Goal: Check status: Check status

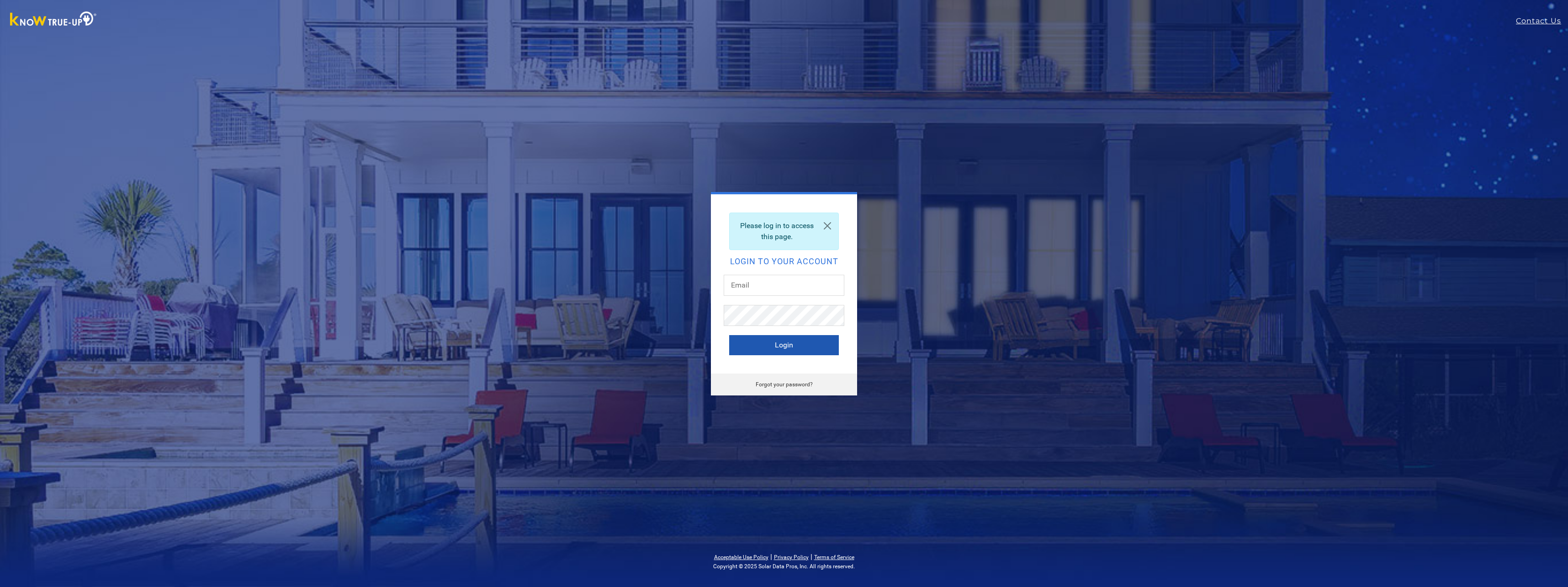
type input "[PERSON_NAME][EMAIL_ADDRESS][DOMAIN_NAME]"
click at [799, 347] on button "Login" at bounding box center [784, 345] width 110 height 20
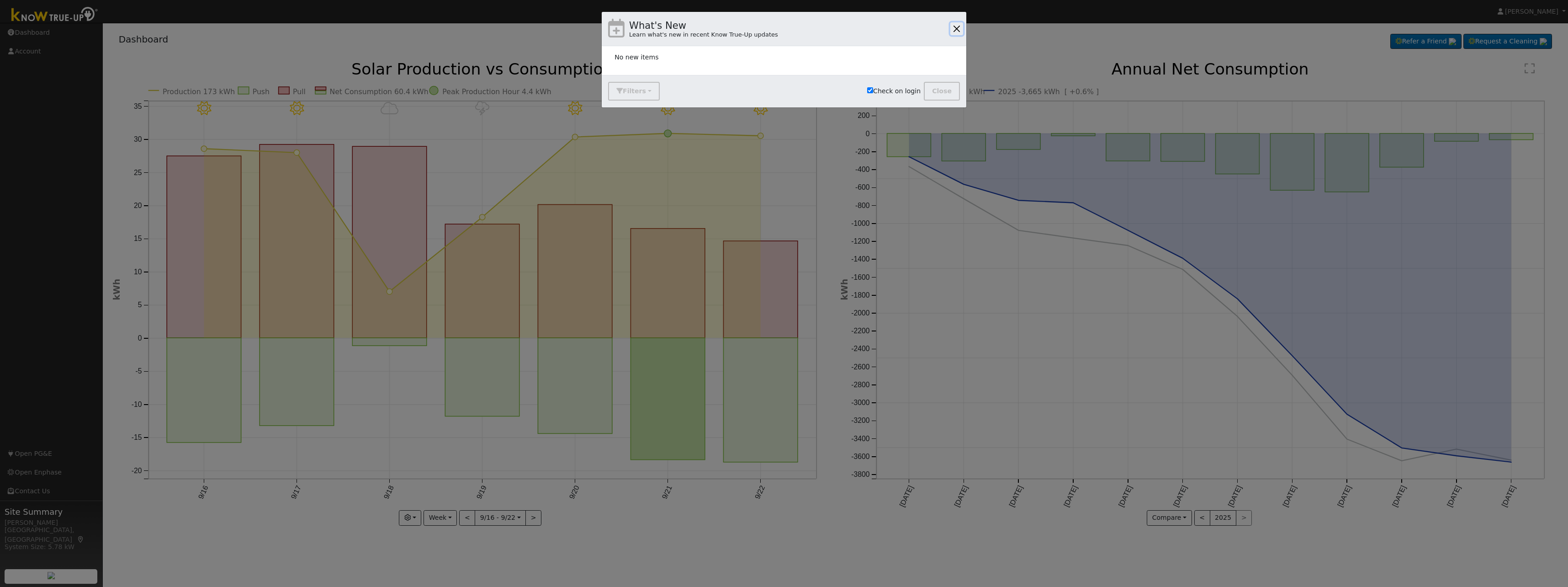
click at [957, 32] on button "button" at bounding box center [956, 29] width 13 height 13
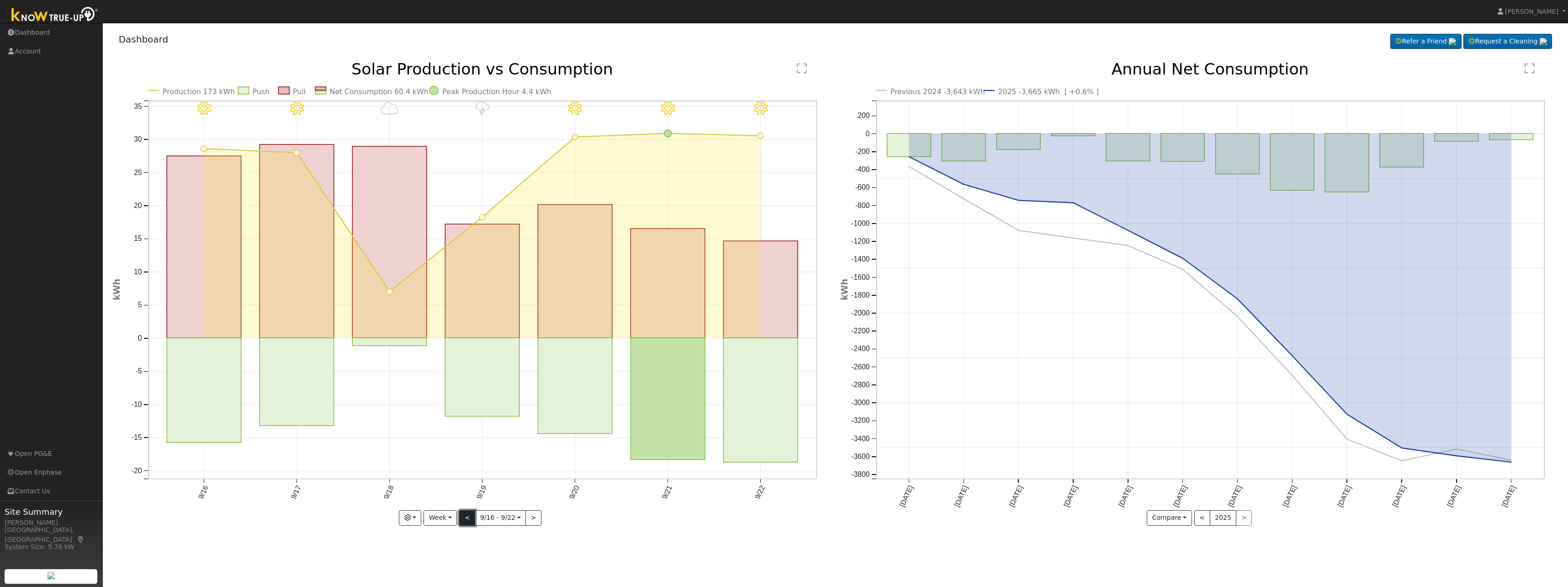
click at [469, 521] on button "<" at bounding box center [467, 518] width 16 height 16
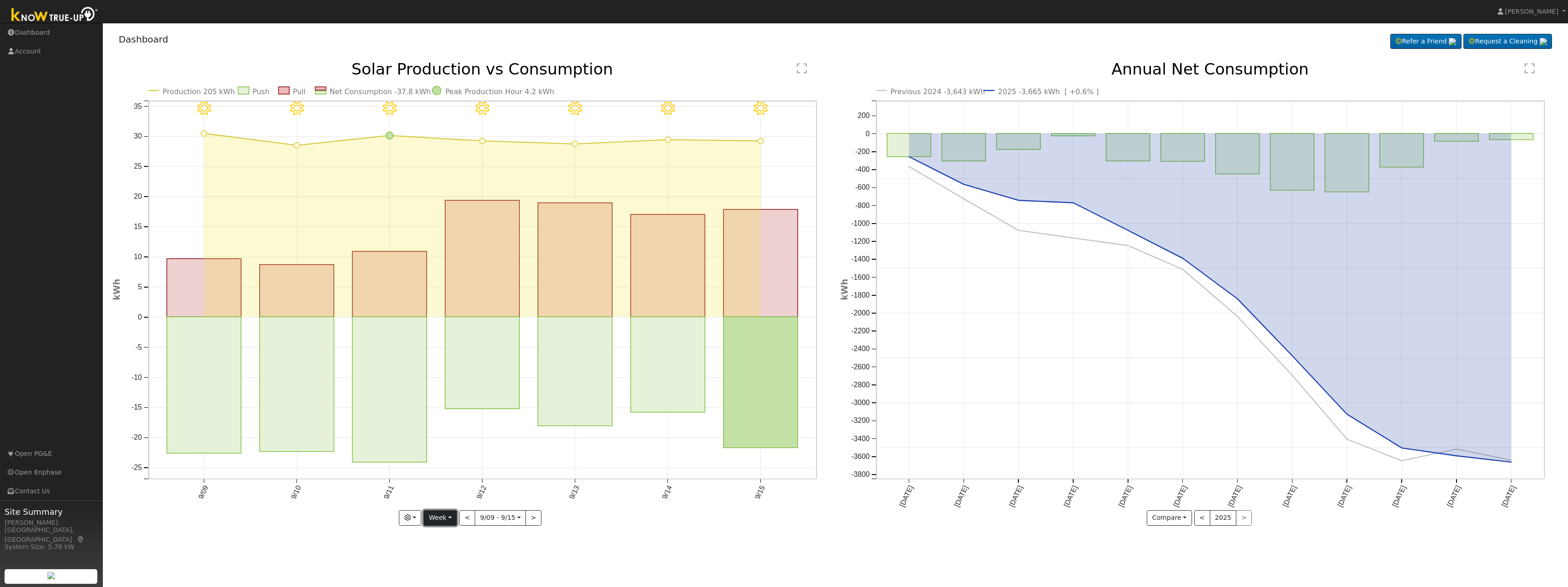
click at [453, 521] on button "Week" at bounding box center [440, 518] width 33 height 16
click at [447, 475] on link "Month" at bounding box center [456, 473] width 63 height 13
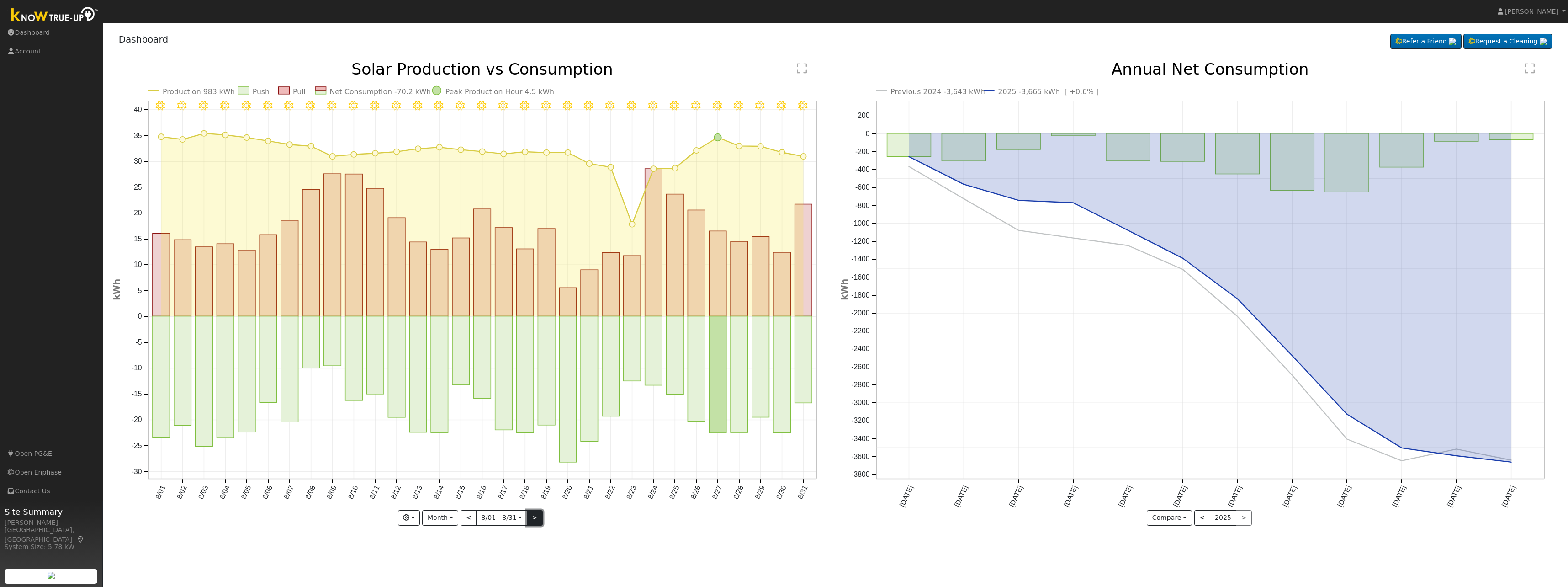
click at [538, 518] on button ">" at bounding box center [534, 518] width 16 height 16
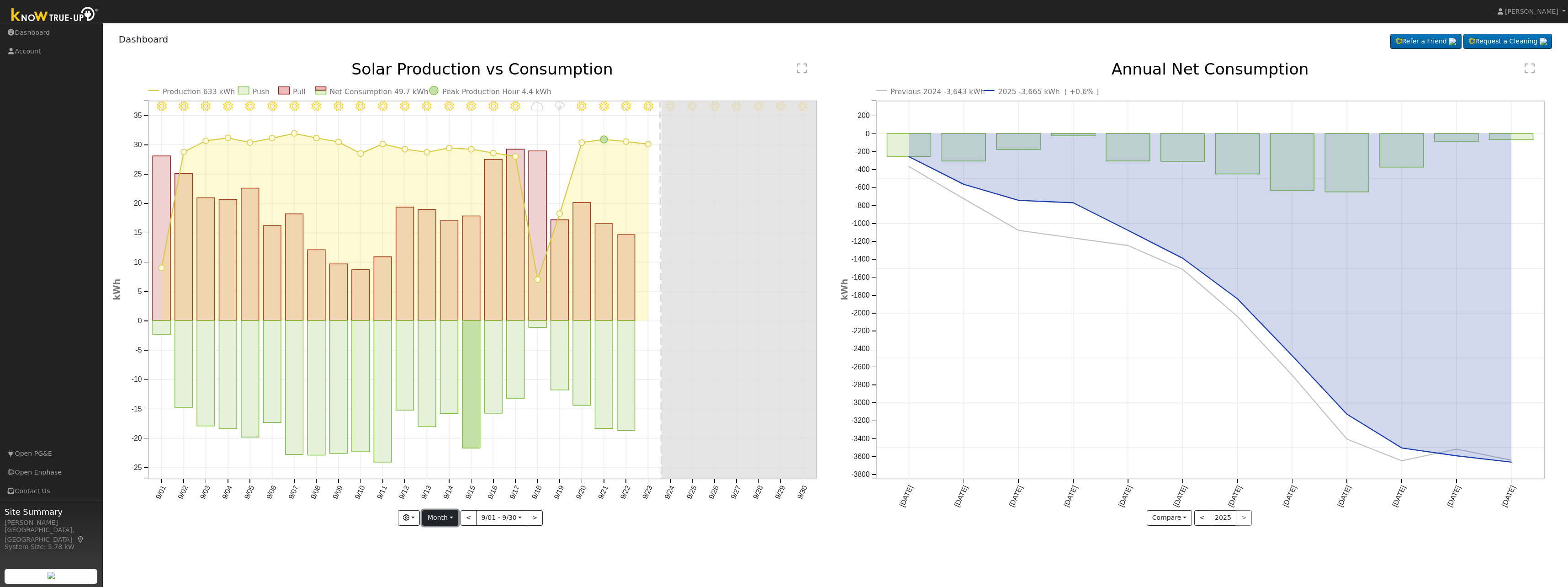
click at [454, 519] on button "Month" at bounding box center [440, 518] width 36 height 16
click at [452, 491] on link "Year" at bounding box center [454, 485] width 63 height 13
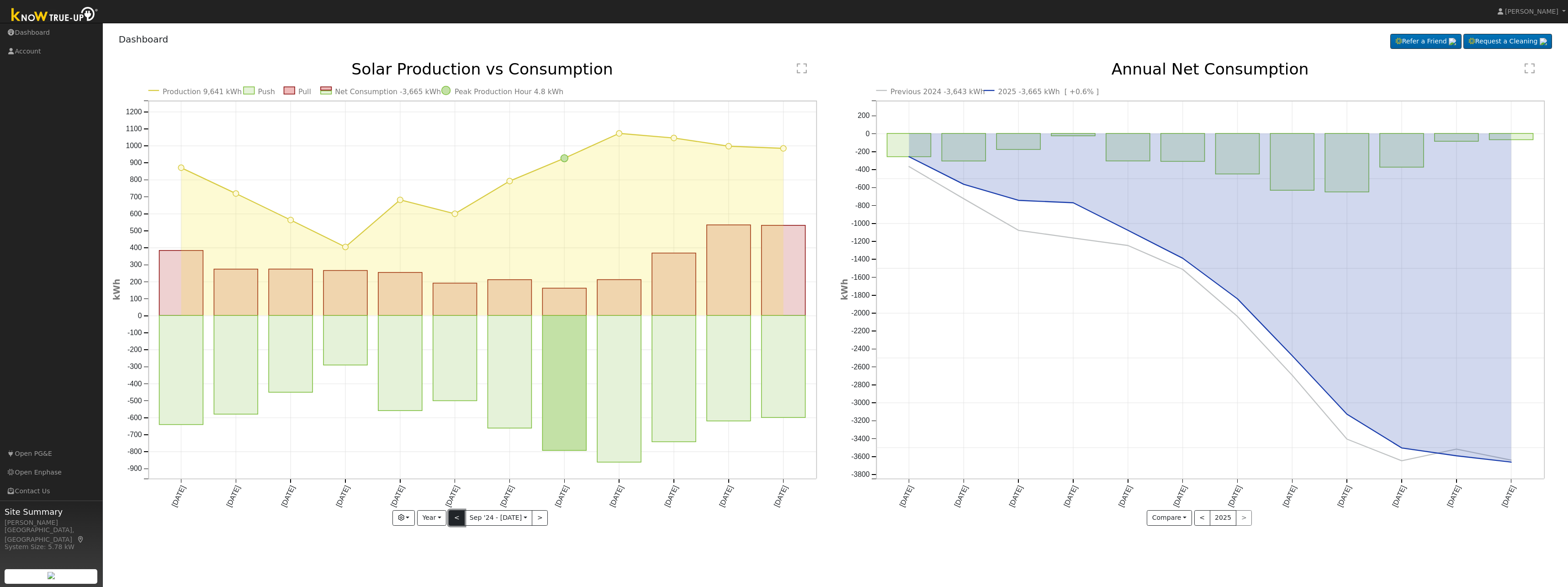
click at [460, 521] on button "<" at bounding box center [457, 518] width 16 height 16
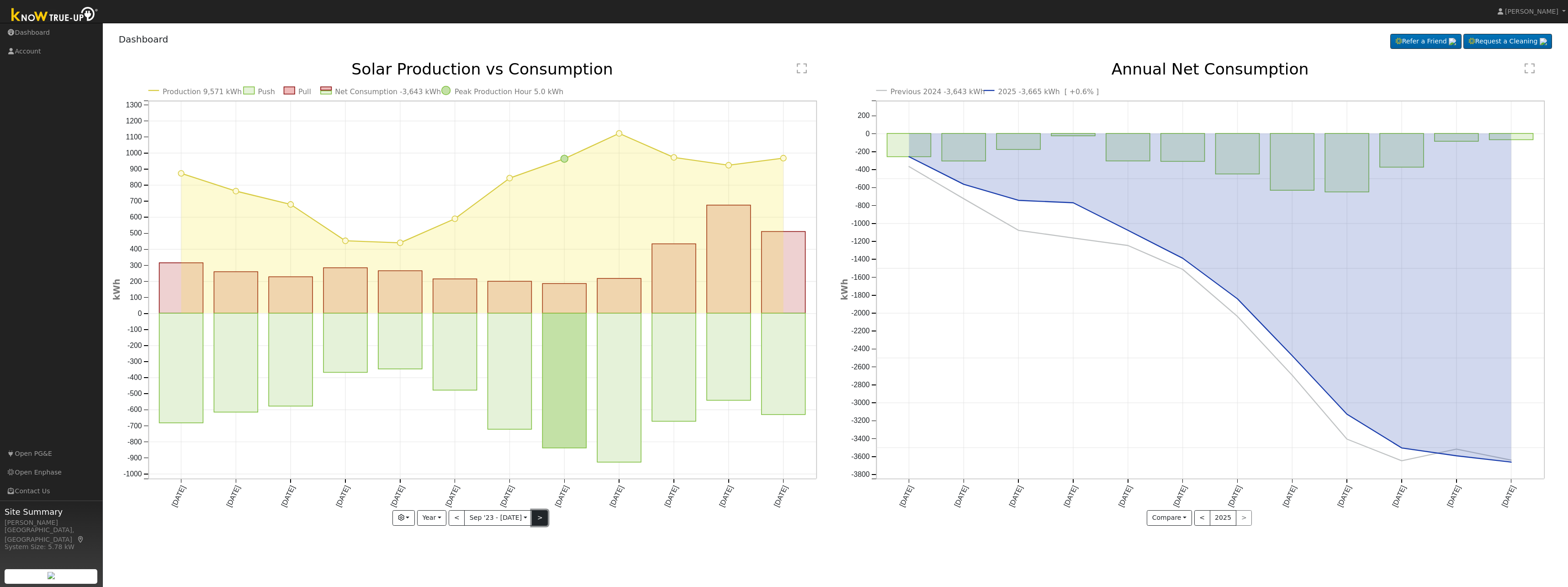
click at [539, 521] on button ">" at bounding box center [540, 518] width 16 height 16
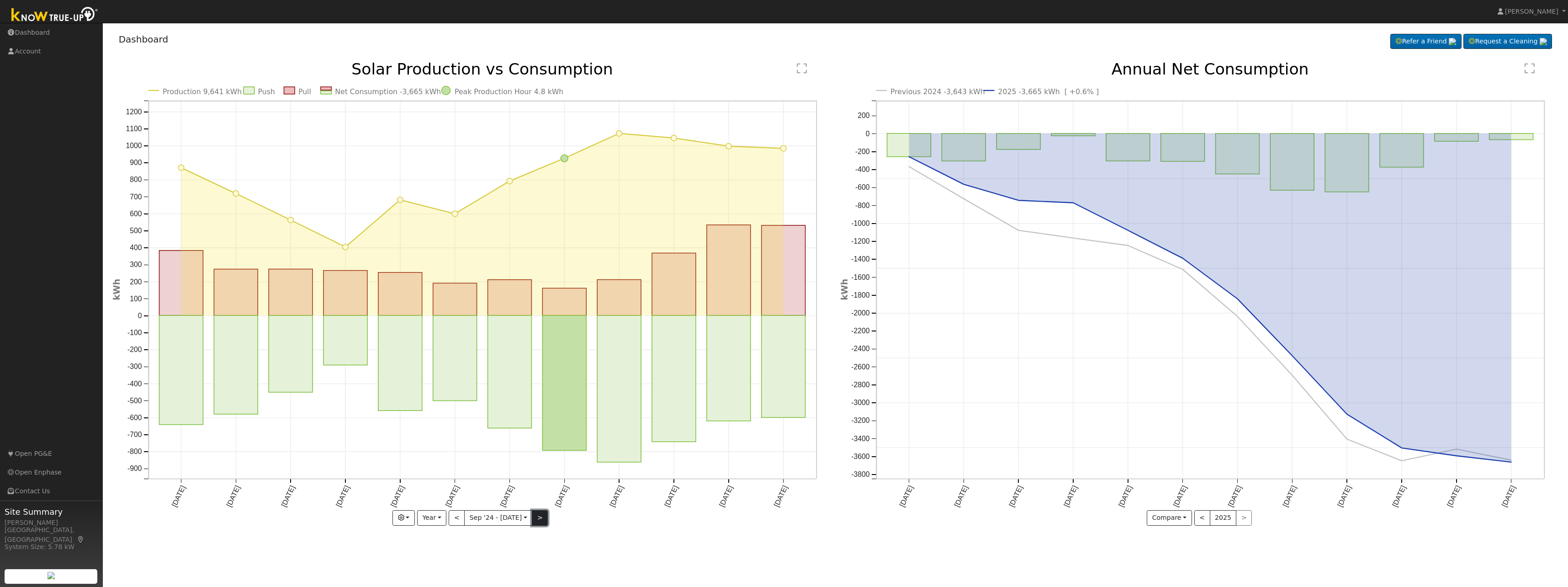
click at [539, 522] on button ">" at bounding box center [540, 518] width 16 height 16
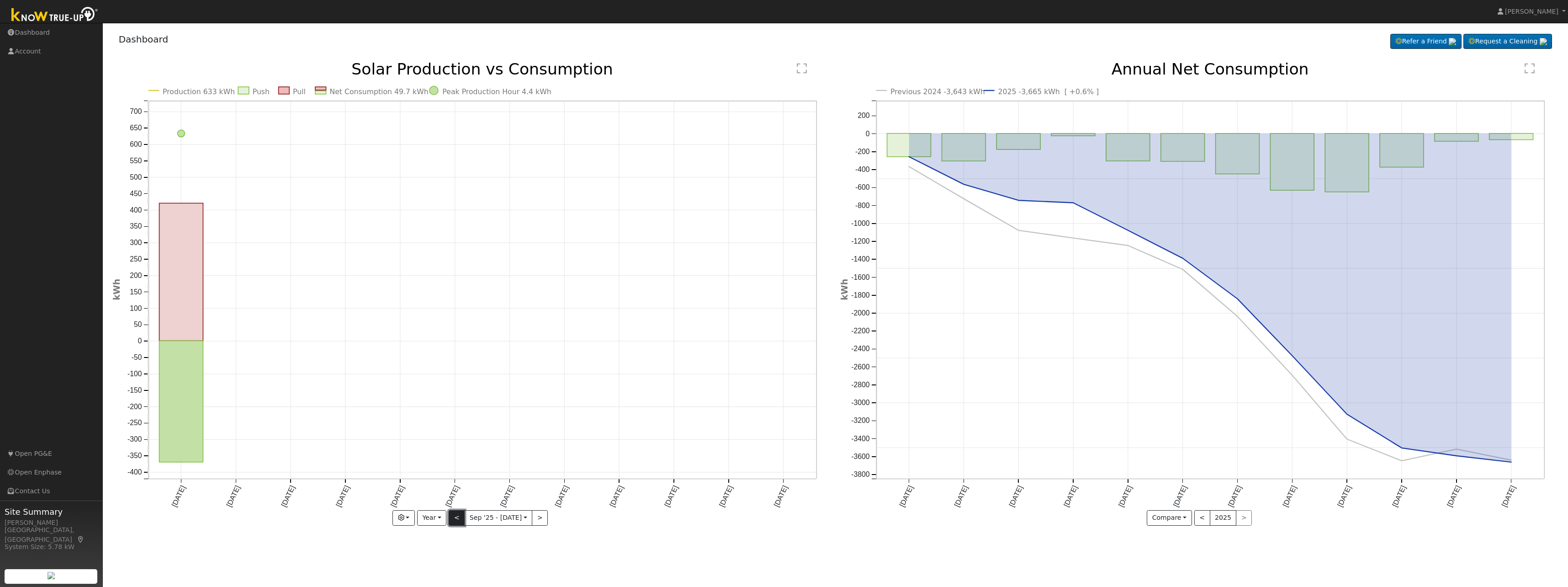
click at [457, 519] on button "<" at bounding box center [457, 518] width 16 height 16
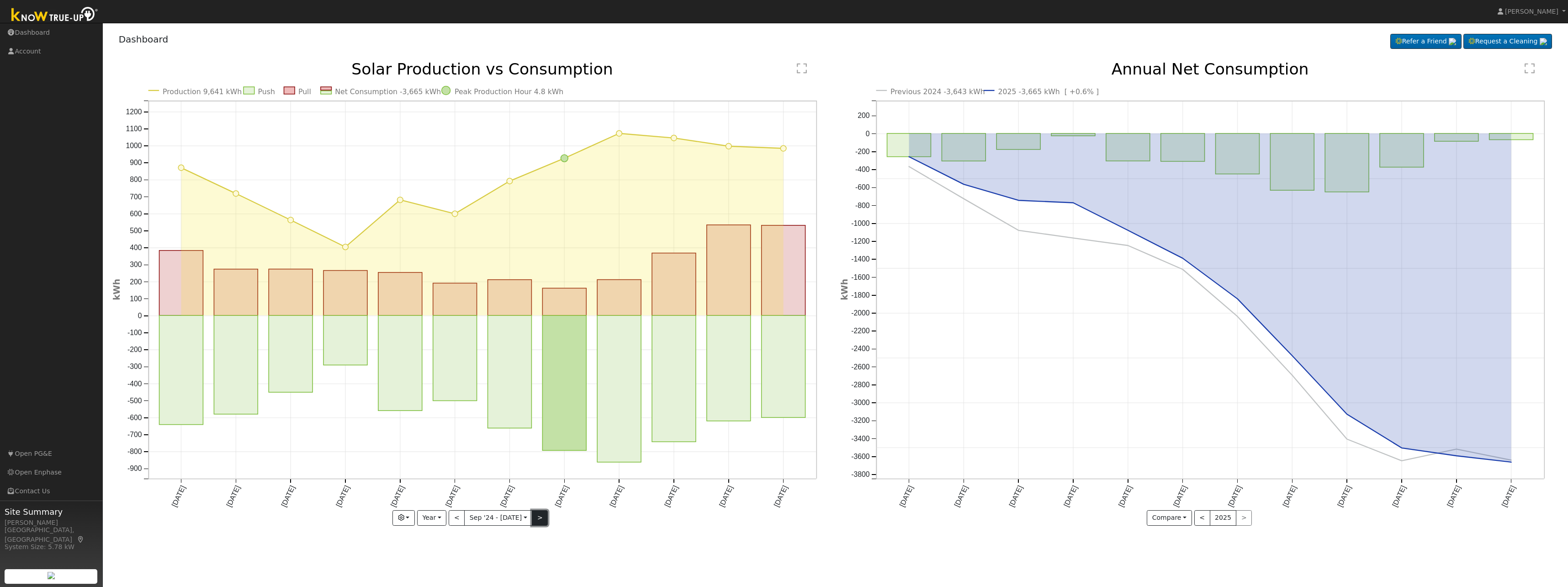
click at [538, 516] on button ">" at bounding box center [540, 518] width 16 height 16
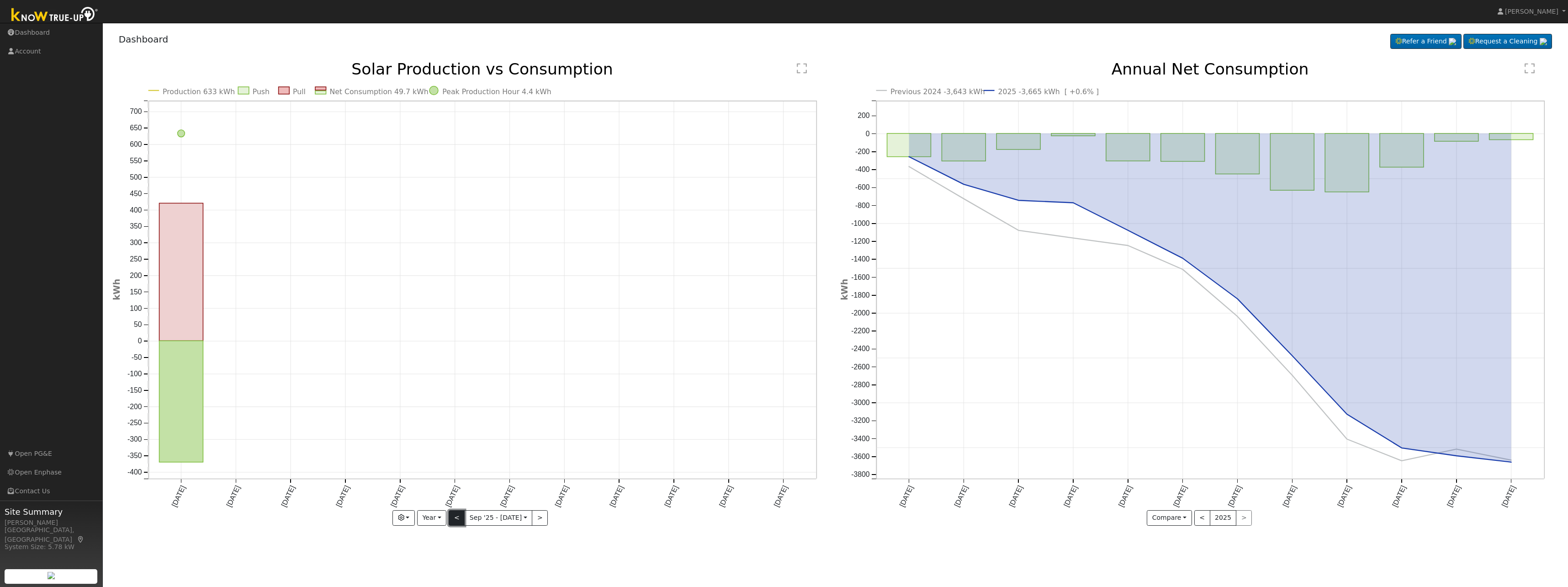
click at [462, 521] on button "<" at bounding box center [457, 518] width 16 height 16
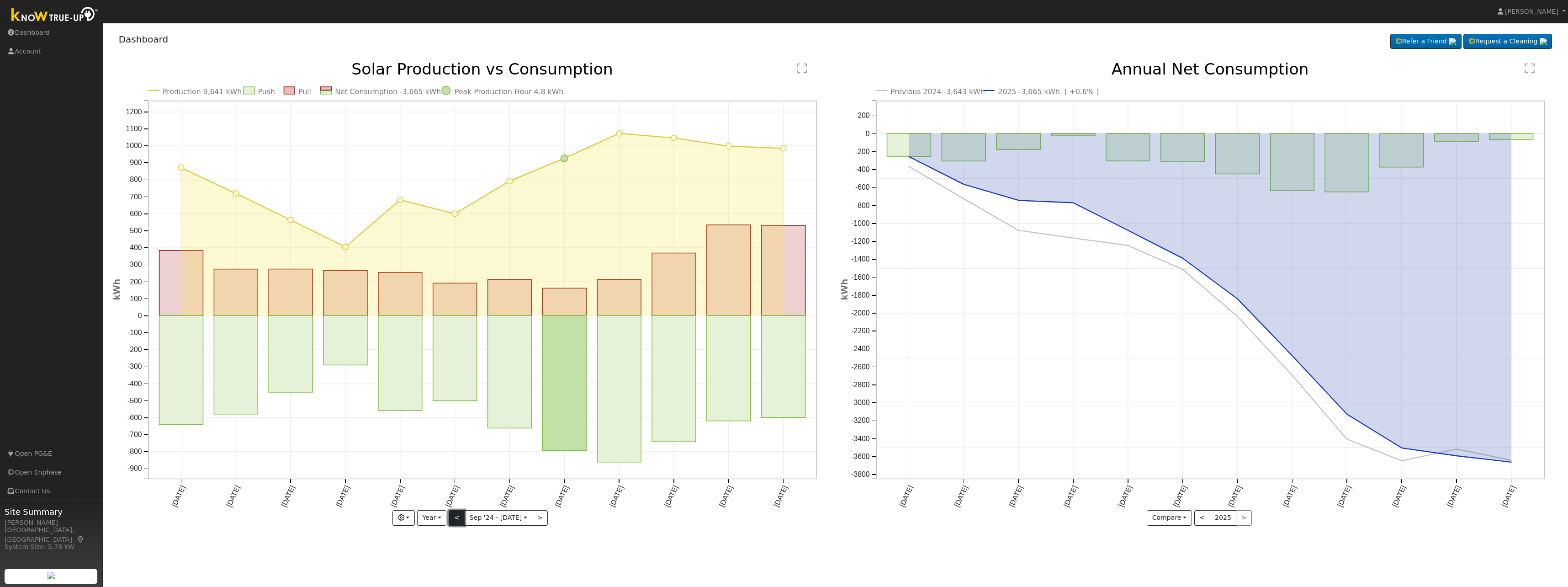
click at [460, 522] on button "<" at bounding box center [457, 518] width 16 height 16
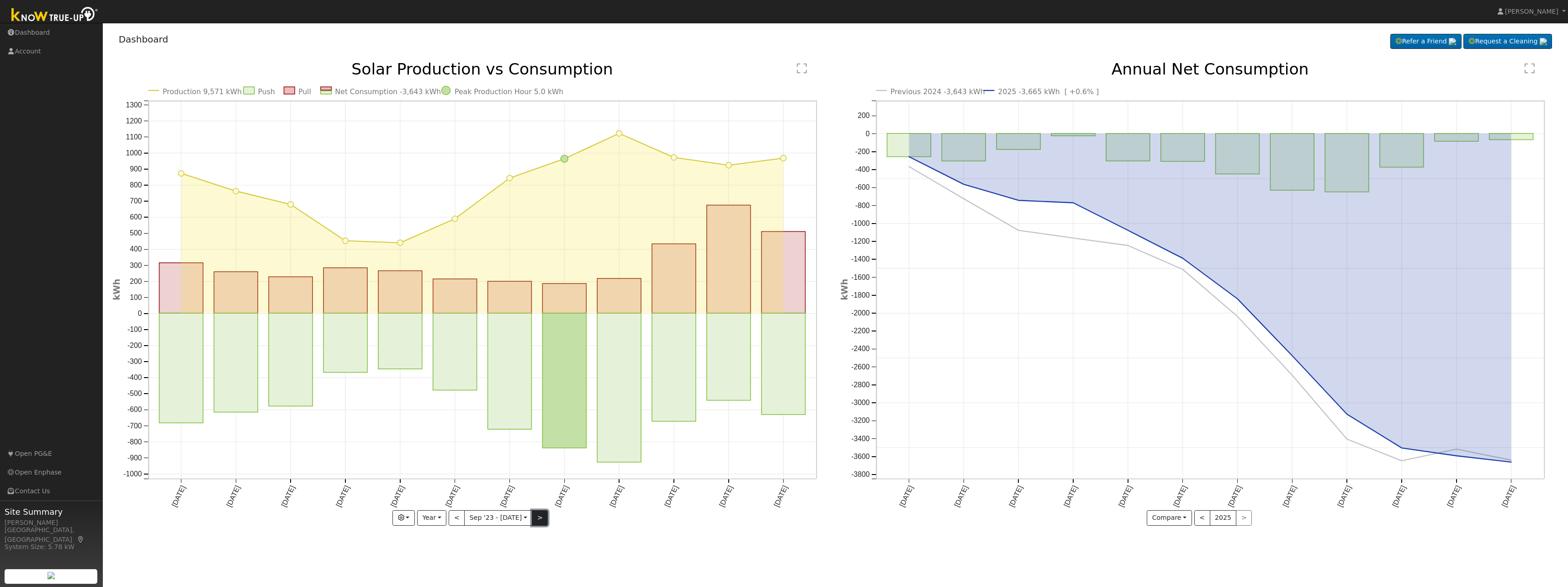
click at [536, 517] on button ">" at bounding box center [540, 518] width 16 height 16
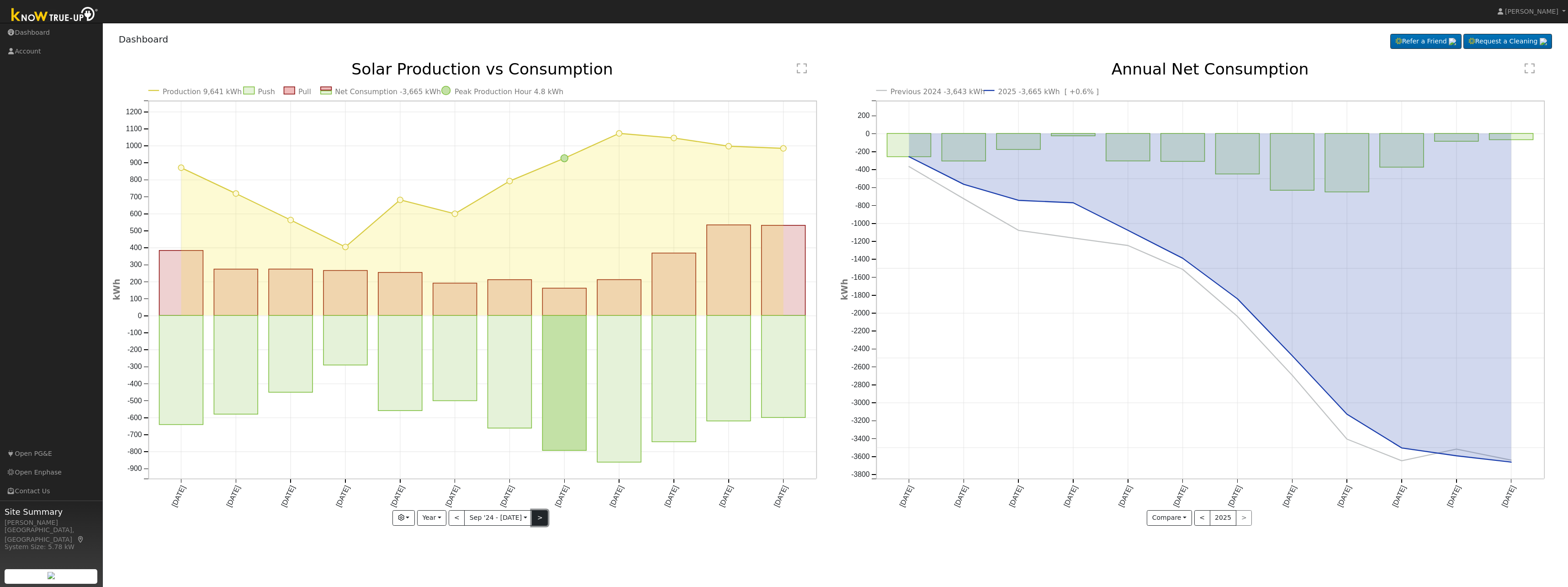
click at [542, 521] on button ">" at bounding box center [540, 518] width 16 height 16
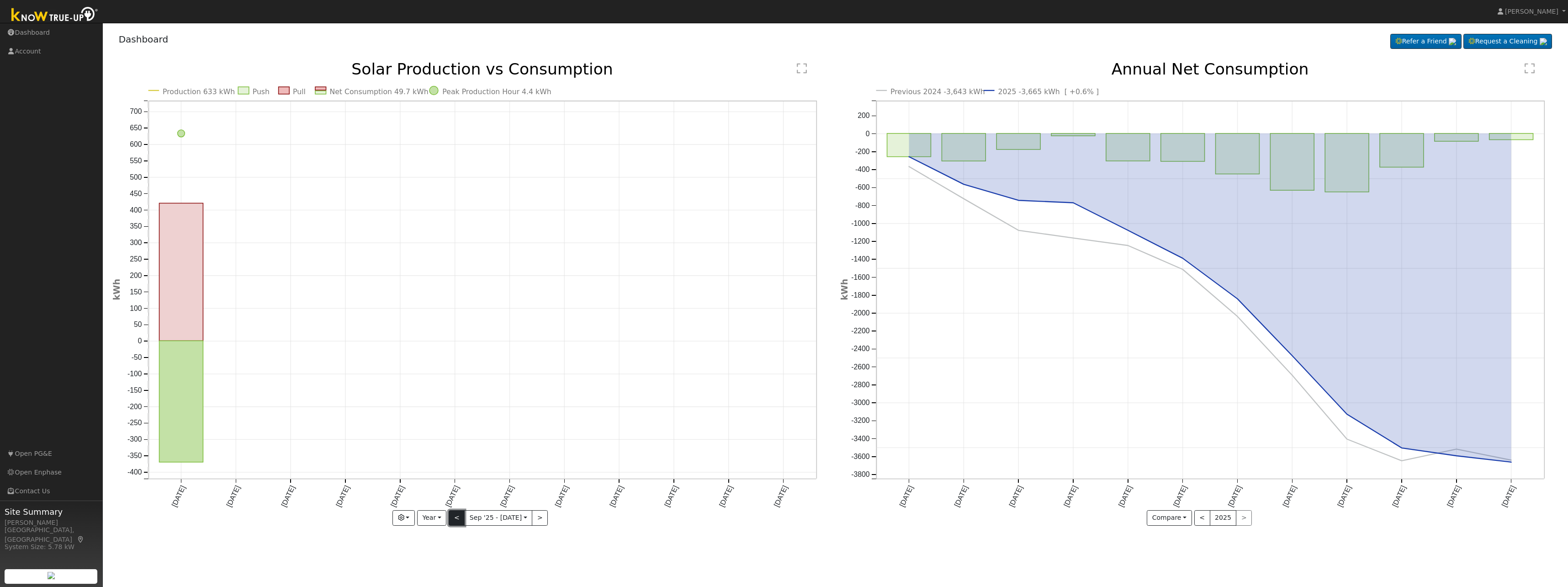
click at [460, 515] on button "<" at bounding box center [457, 518] width 16 height 16
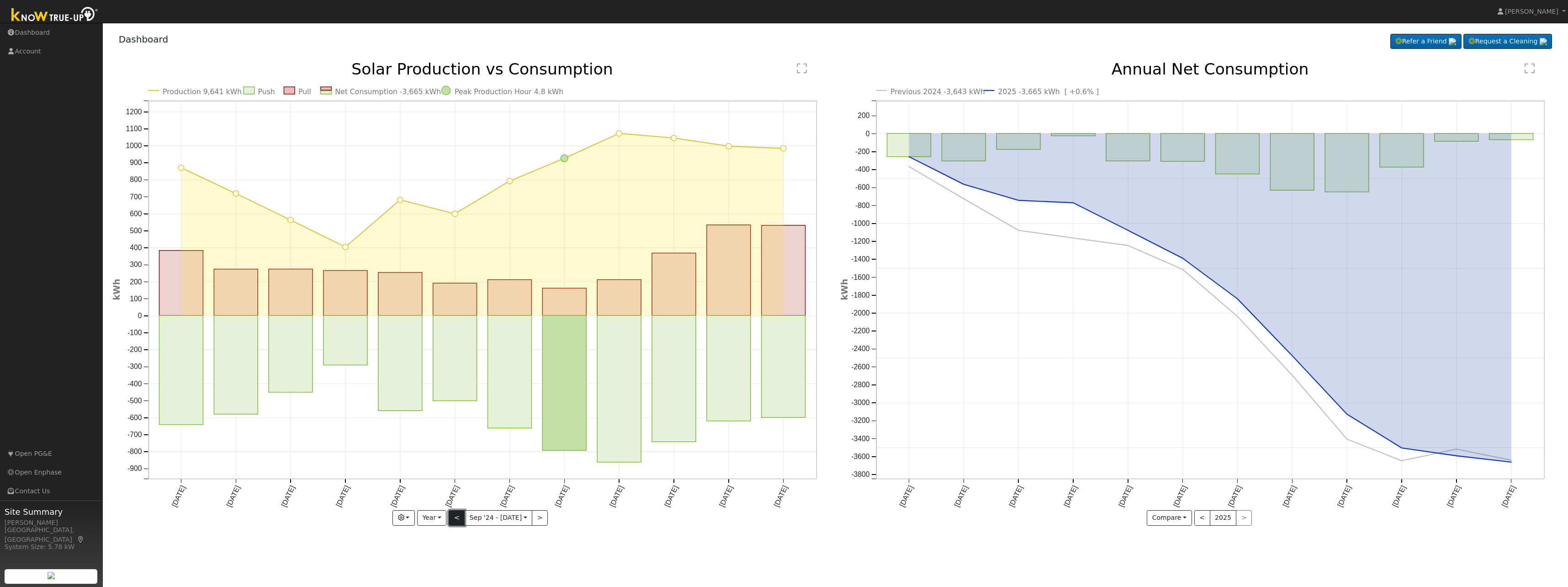
click at [460, 515] on button "<" at bounding box center [457, 518] width 16 height 16
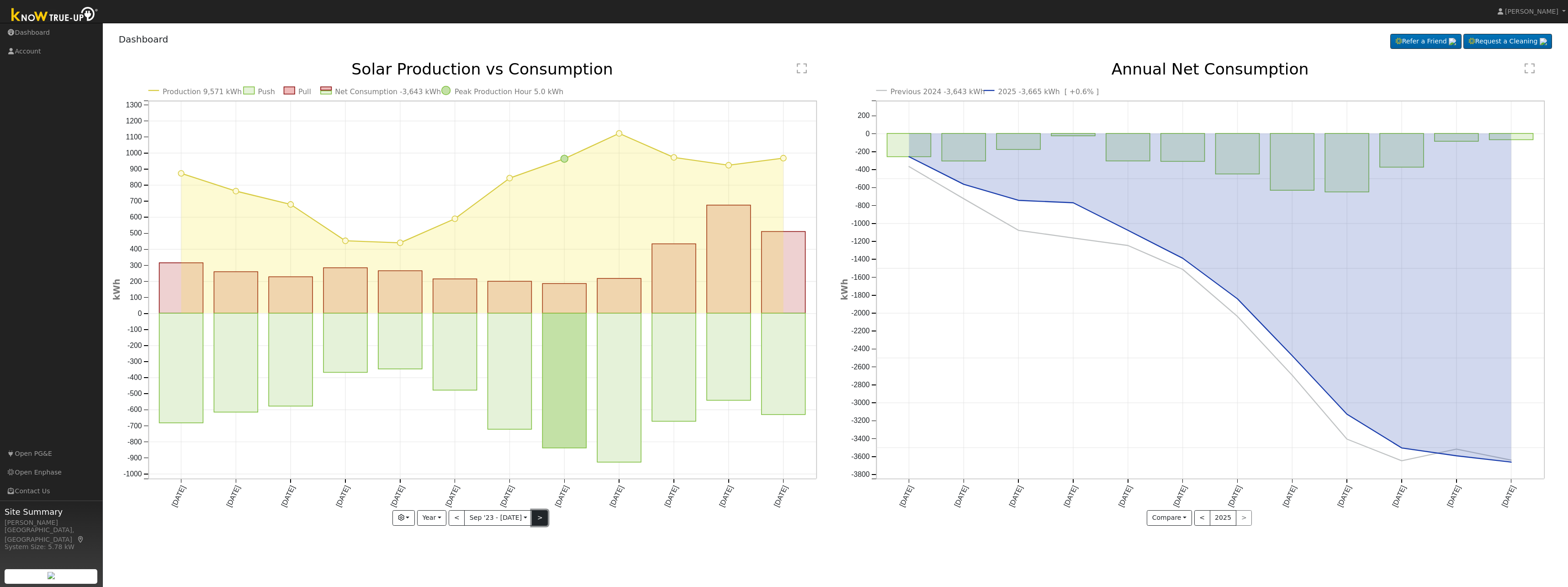
click at [534, 521] on button ">" at bounding box center [540, 518] width 16 height 16
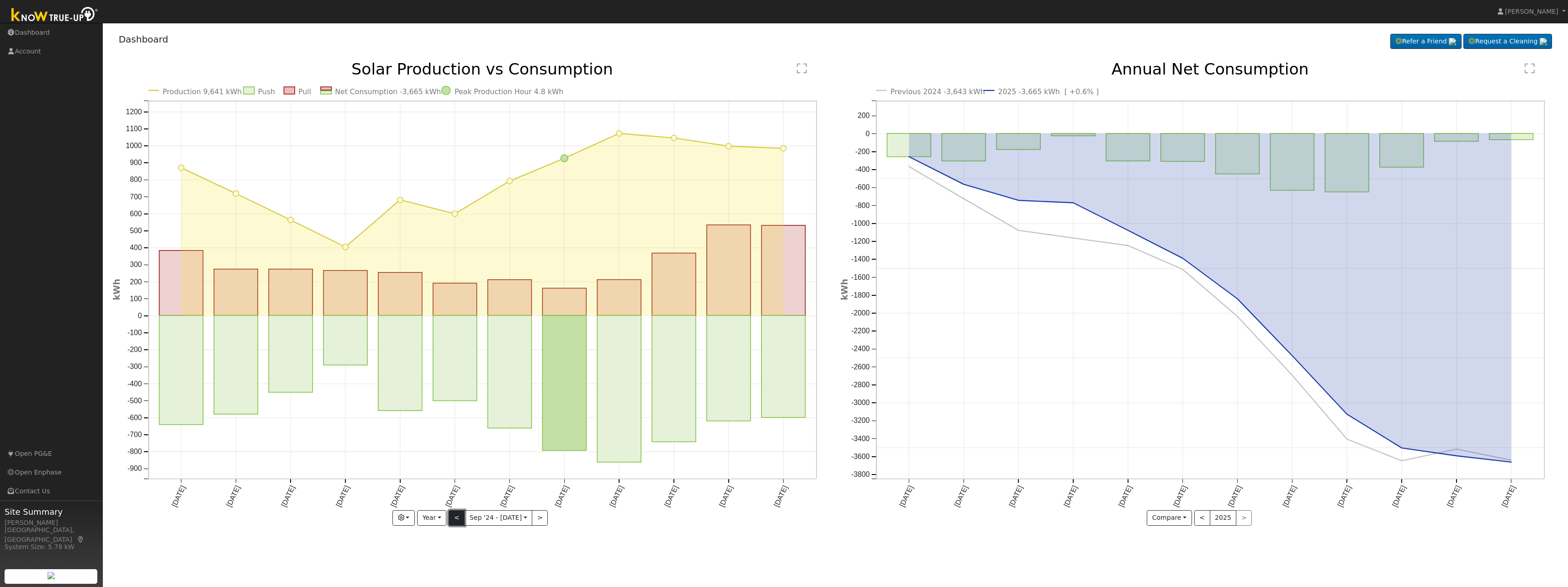
click at [461, 520] on button "<" at bounding box center [457, 518] width 16 height 16
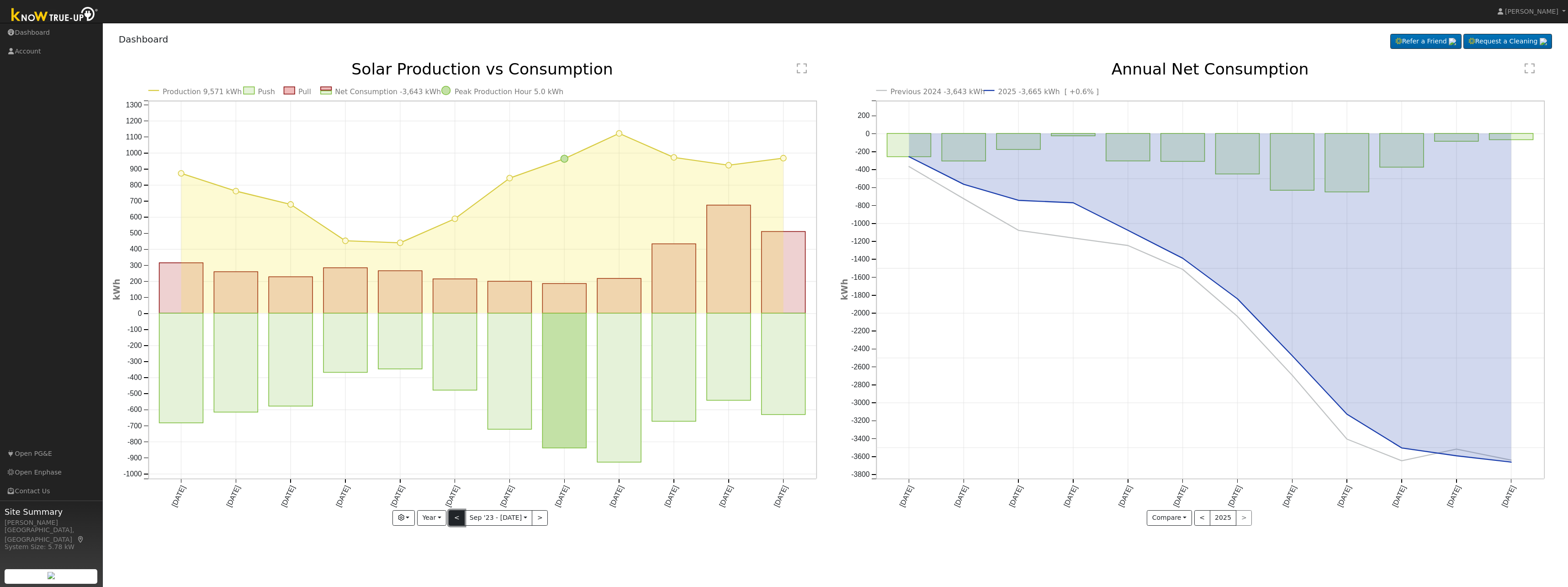
click at [461, 520] on button "<" at bounding box center [457, 518] width 16 height 16
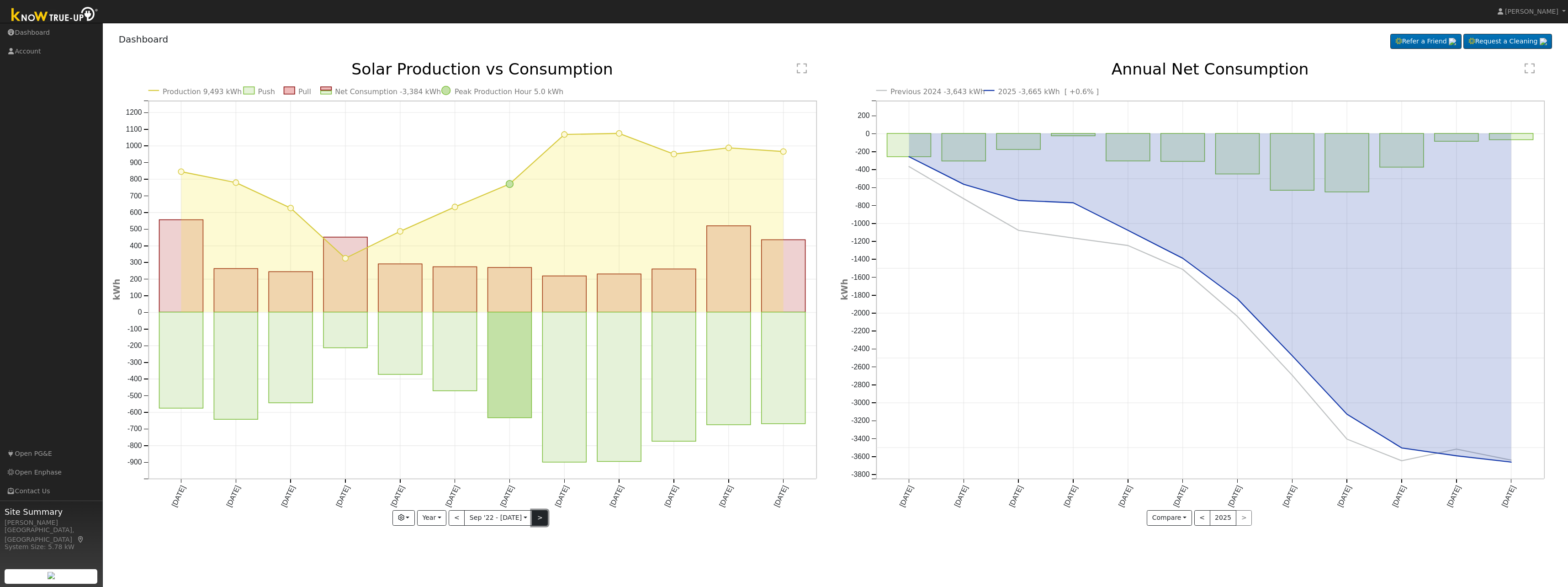
click at [541, 521] on button ">" at bounding box center [540, 518] width 16 height 16
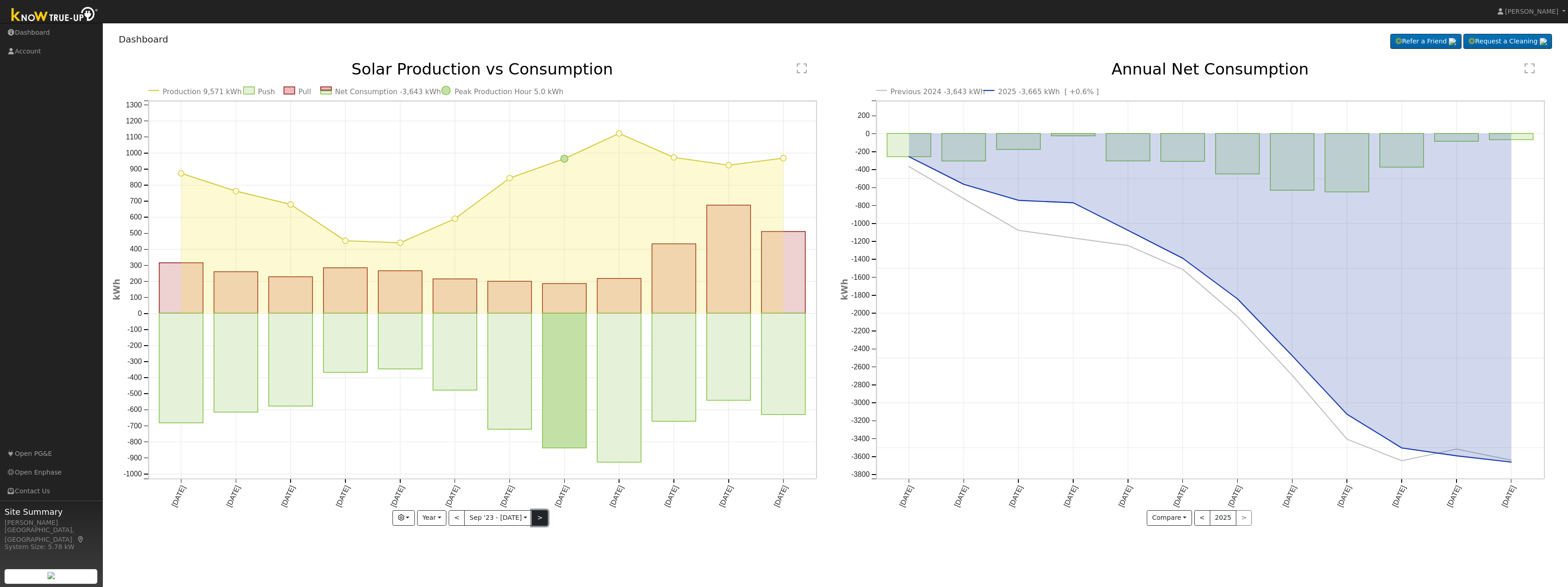
click at [541, 521] on button ">" at bounding box center [540, 518] width 16 height 16
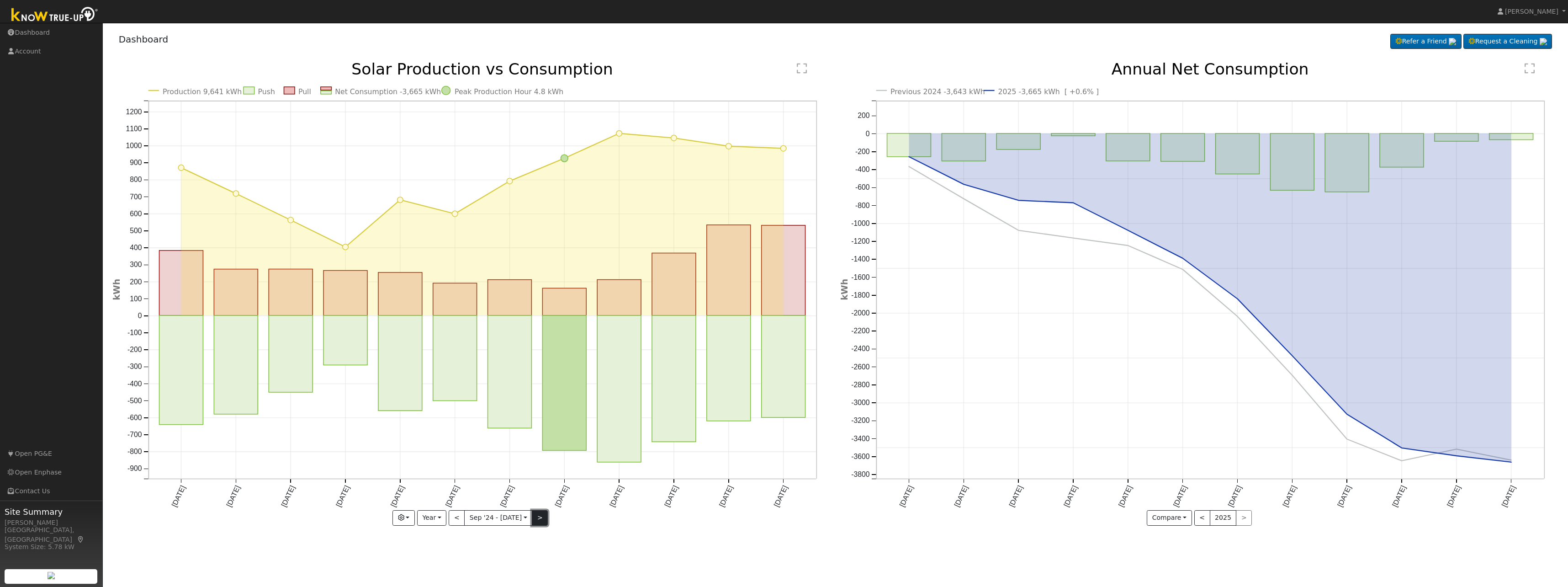
click at [534, 516] on button ">" at bounding box center [540, 518] width 16 height 16
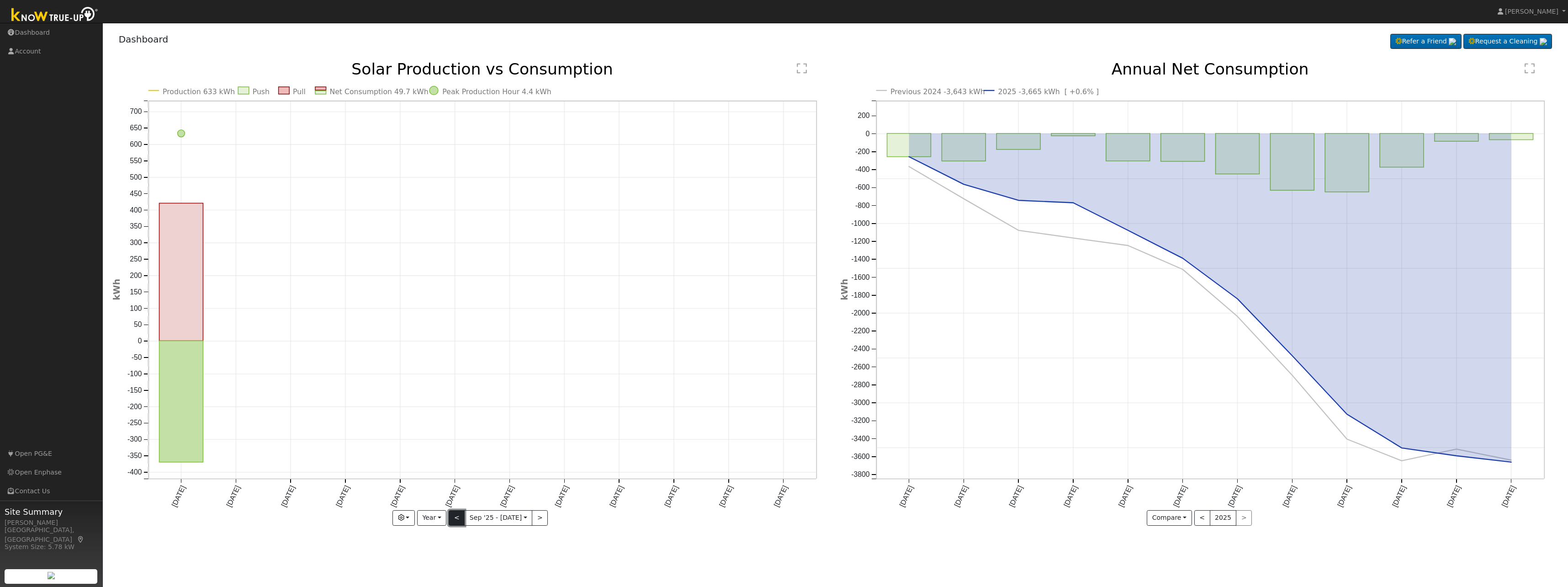
click at [453, 518] on button "<" at bounding box center [457, 518] width 16 height 16
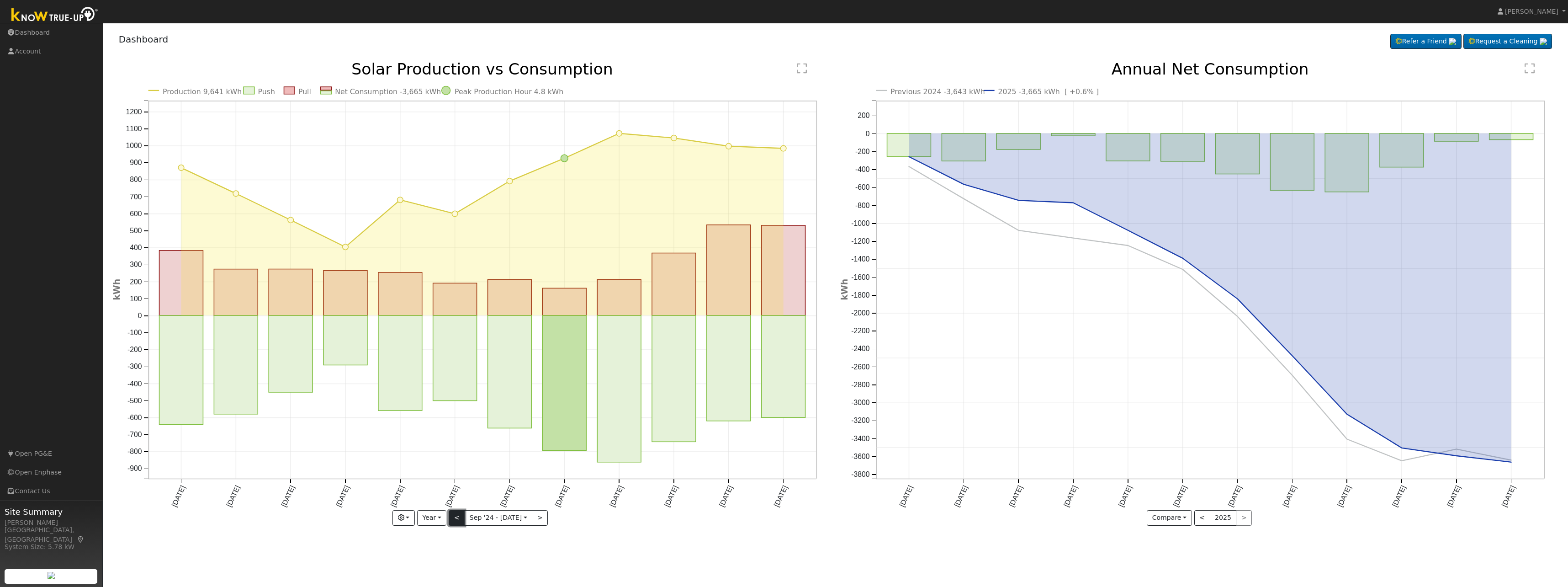
click at [460, 519] on button "<" at bounding box center [457, 518] width 16 height 16
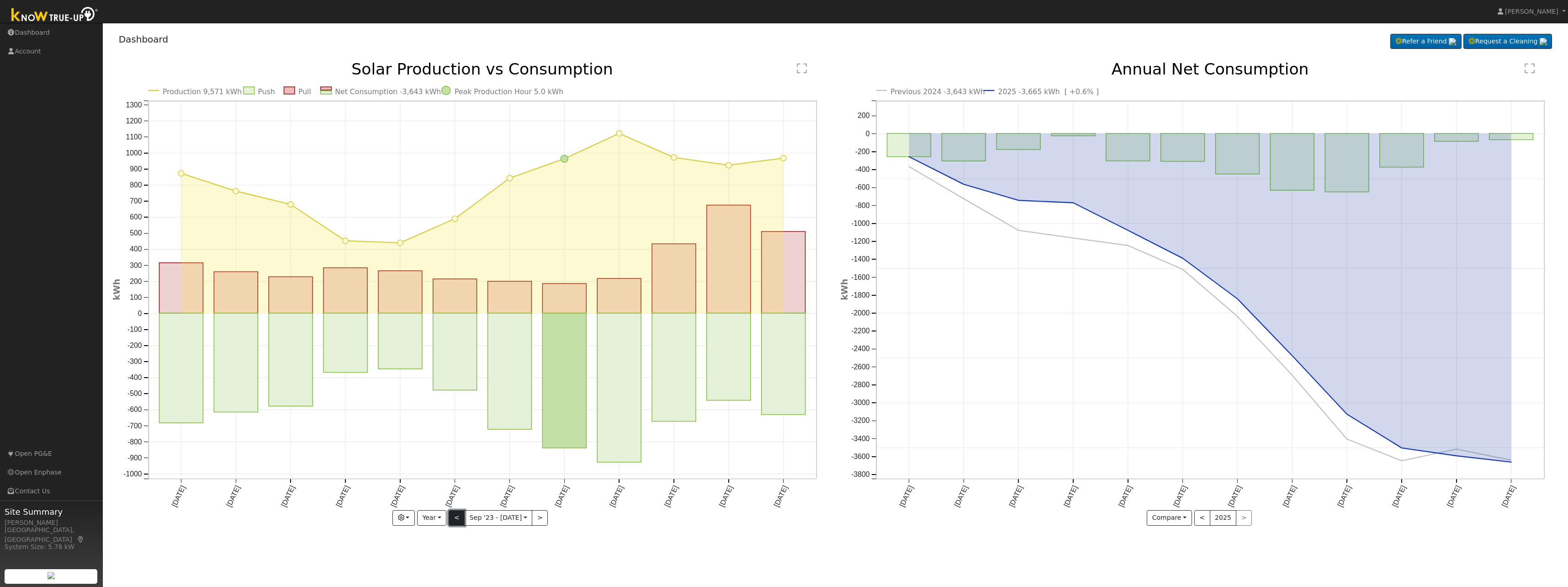
click at [460, 519] on button "<" at bounding box center [457, 518] width 16 height 16
type input "2022-09-01"
